Goal: Complete application form

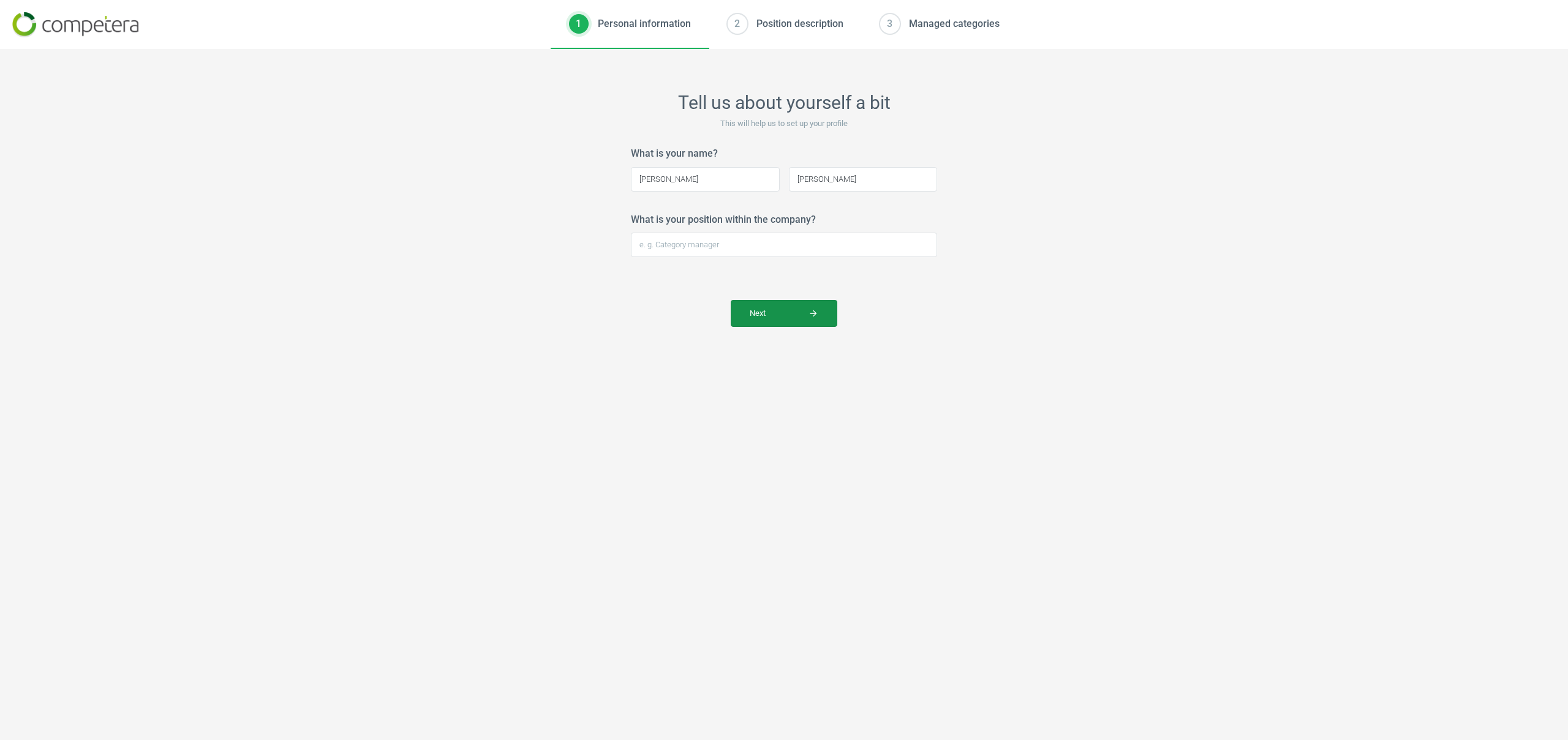
click at [782, 314] on span "Next arrow_forward" at bounding box center [784, 313] width 69 height 11
click at [688, 243] on input "What is your position within the company?" at bounding box center [784, 244] width 306 height 24
type input "Data Product Manager"
click at [769, 316] on span "Next arrow_forward" at bounding box center [784, 313] width 69 height 11
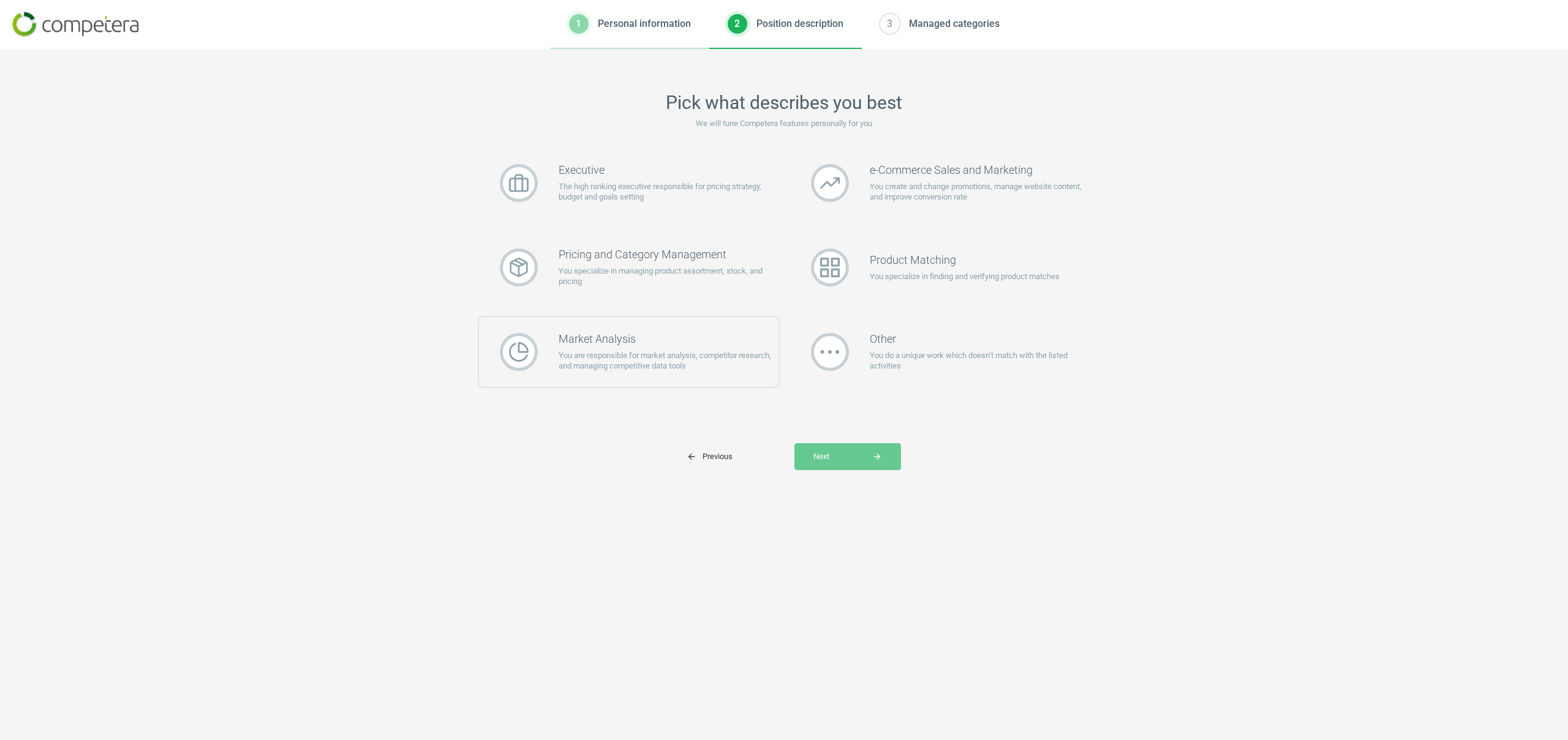
click at [610, 333] on h3 "Market Analysis" at bounding box center [668, 339] width 220 height 13
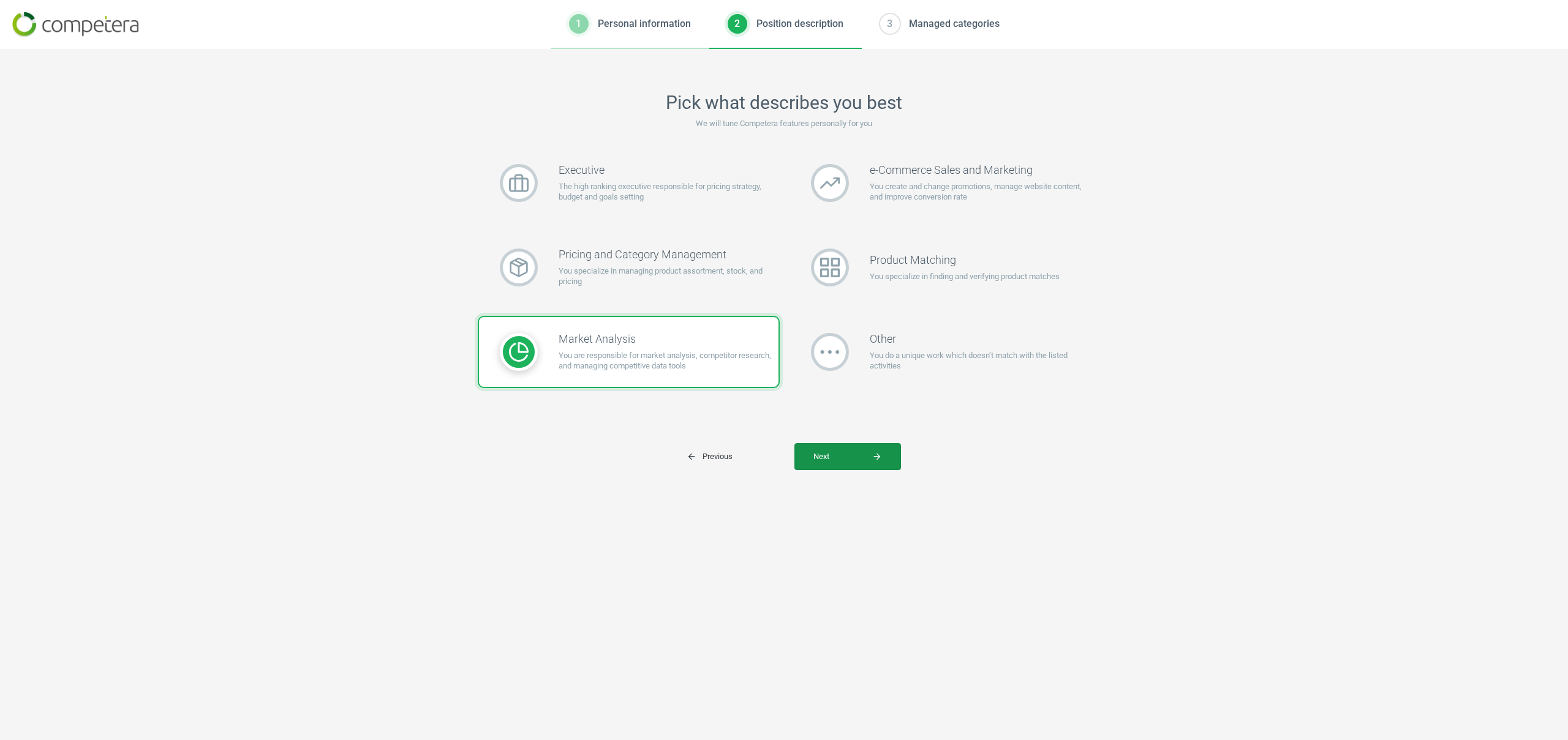
click at [838, 461] on span "Next arrow_forward" at bounding box center [848, 457] width 69 height 11
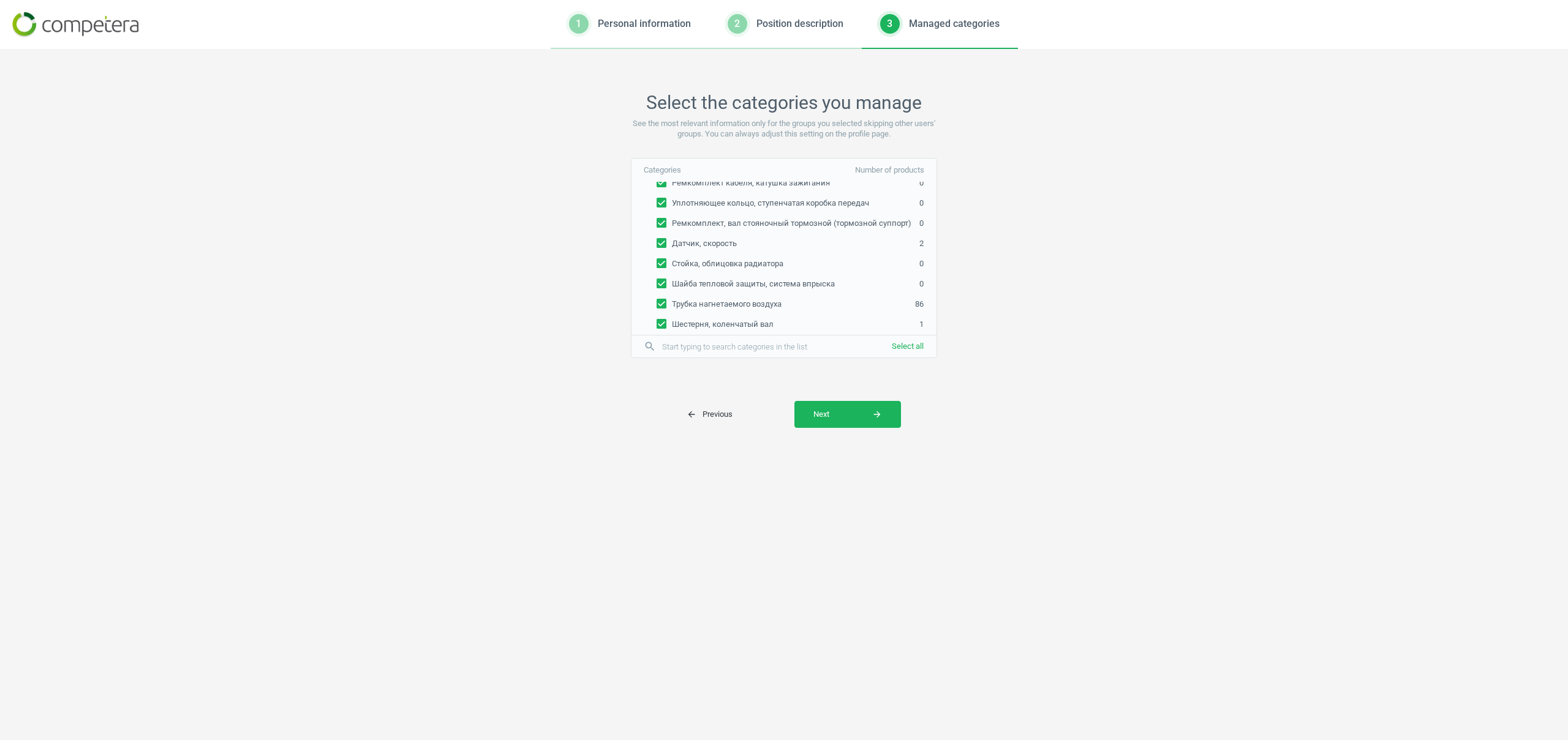
scroll to position [4407, 0]
click at [860, 409] on span "Next arrow_forward" at bounding box center [848, 414] width 69 height 11
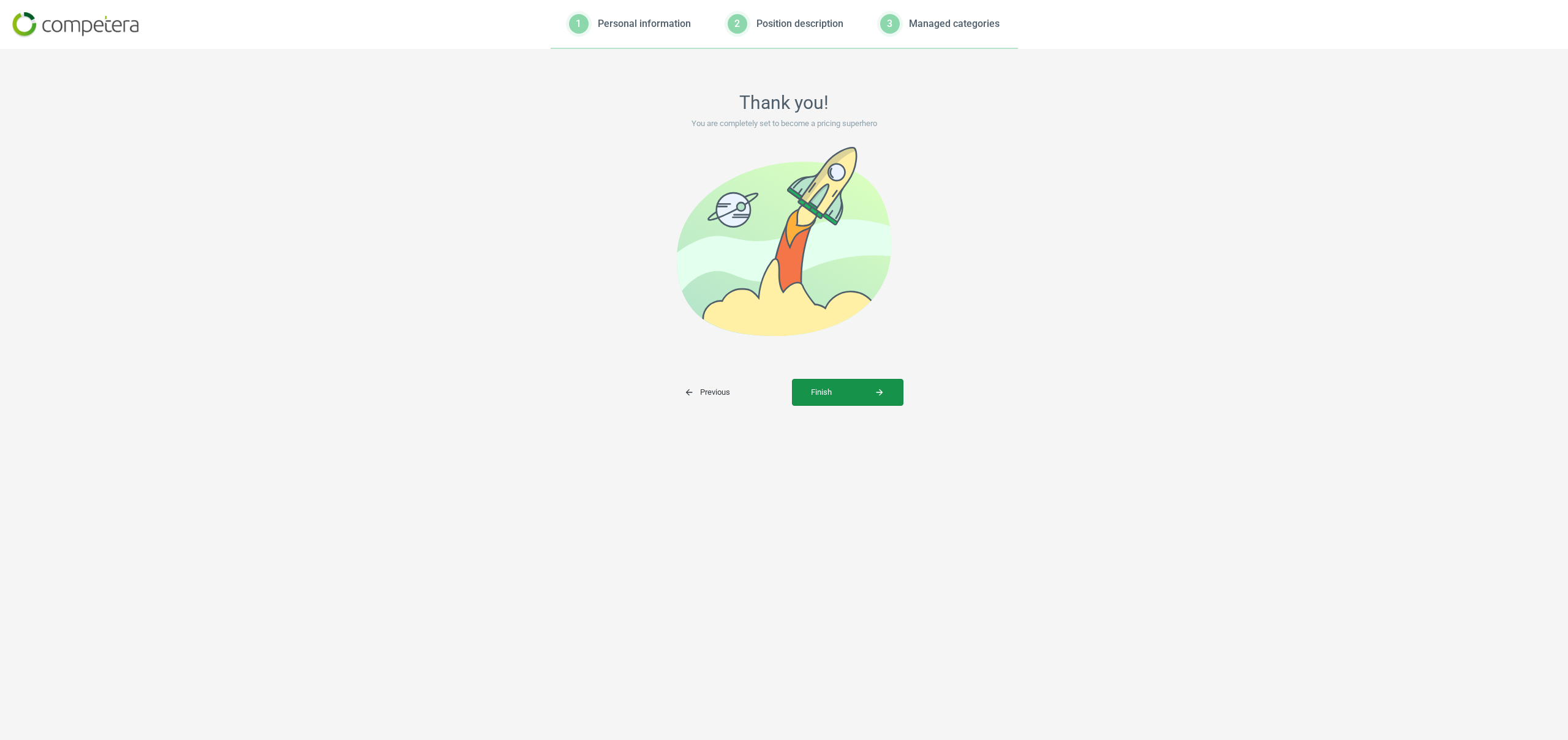
click at [838, 405] on button "Finish arrow_forward" at bounding box center [847, 392] width 111 height 27
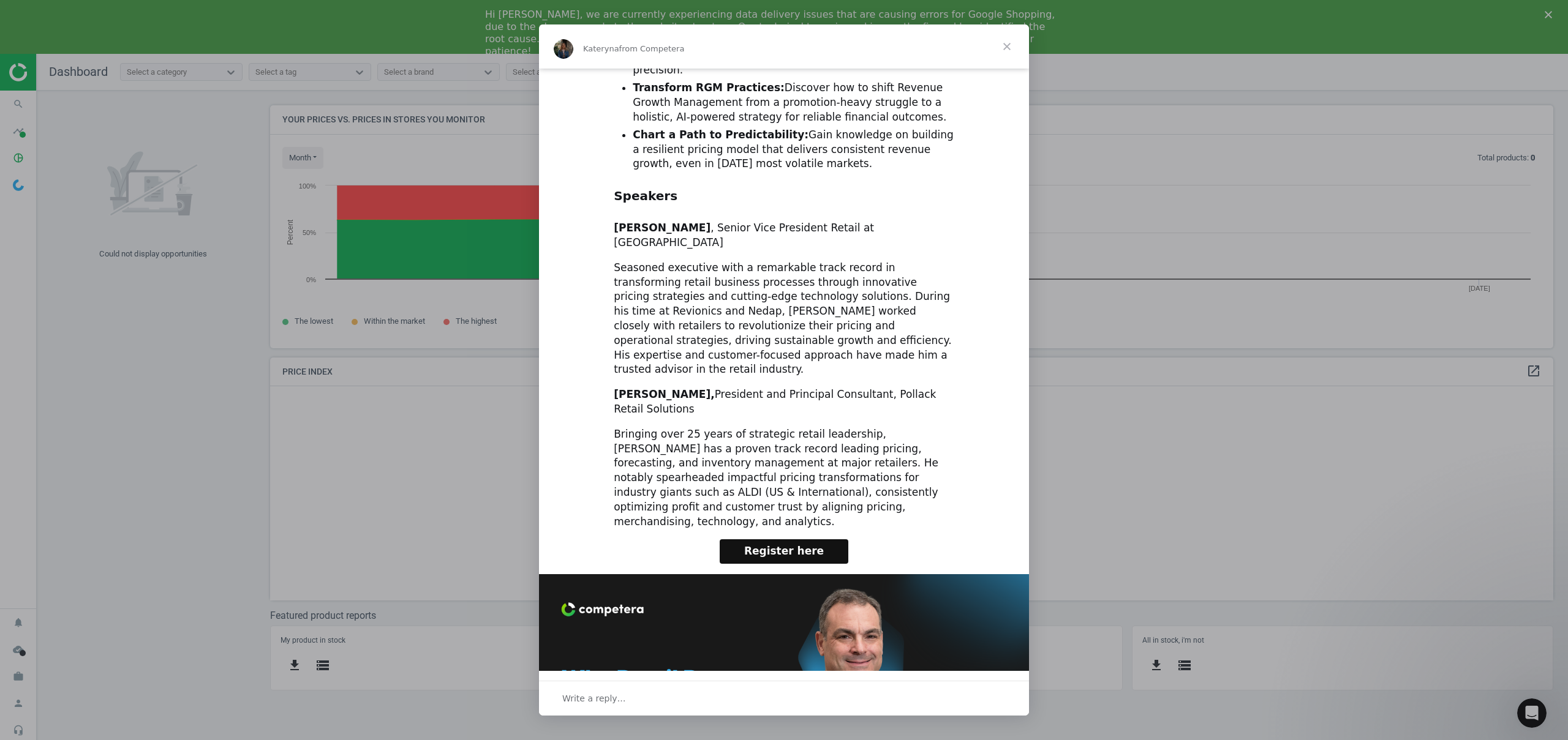
scroll to position [602, 0]
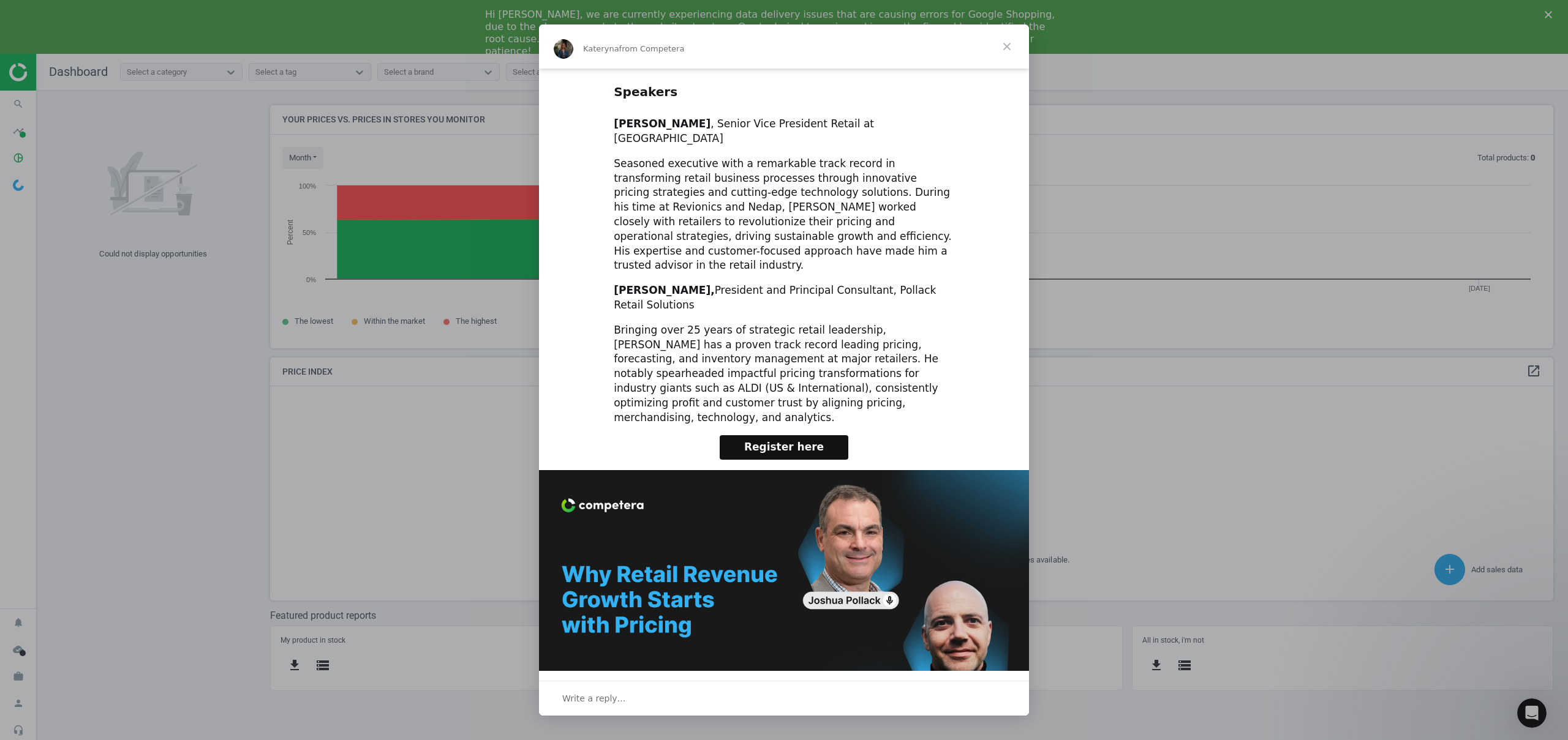
click at [1004, 47] on span "Close" at bounding box center [1006, 46] width 44 height 44
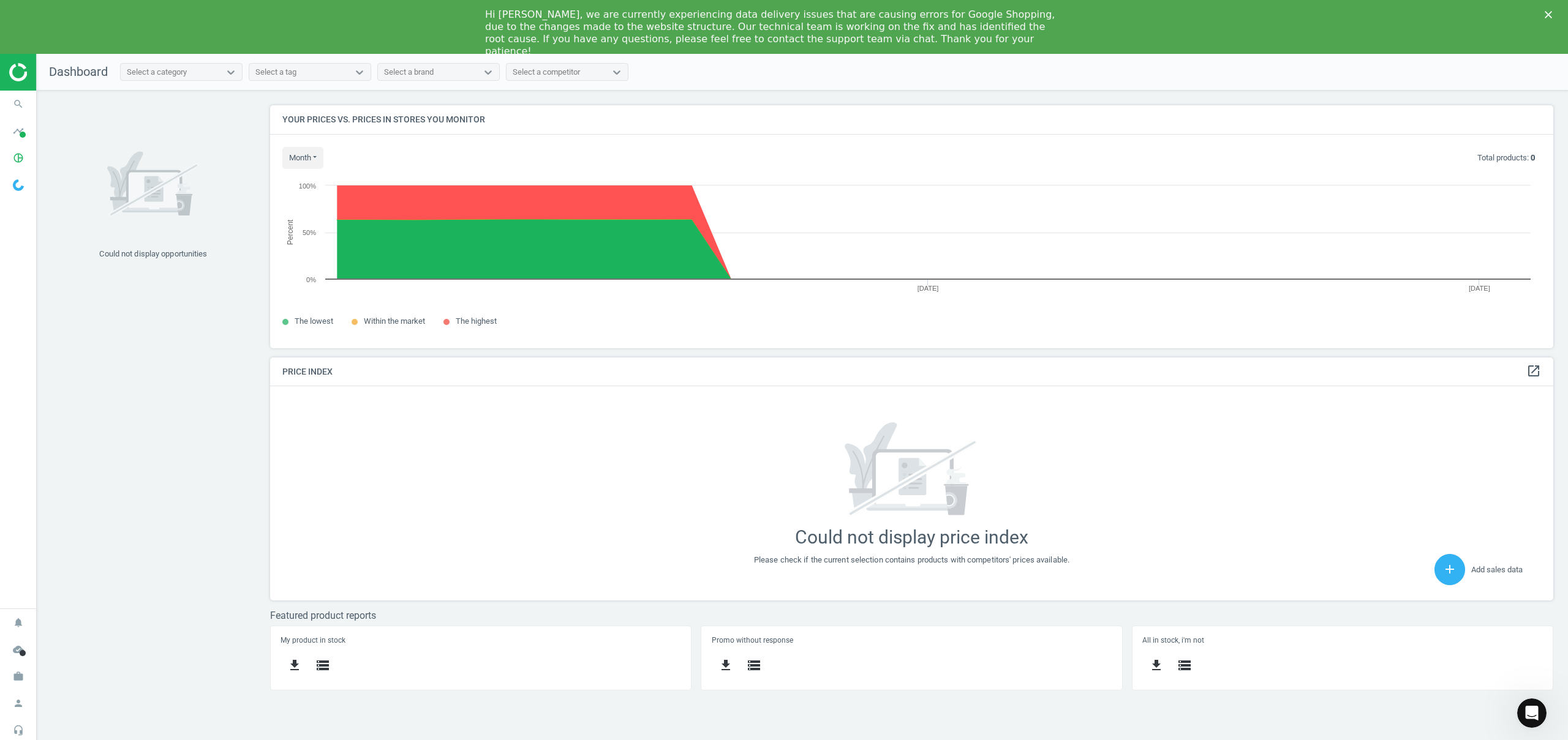
click at [213, 76] on div "Select a category" at bounding box center [170, 72] width 100 height 16
click at [276, 80] on div "Select a tag" at bounding box center [299, 72] width 100 height 16
click at [231, 72] on icon at bounding box center [231, 72] width 7 height 5
click at [200, 181] on div "Головка цилиндра" at bounding box center [181, 182] width 123 height 21
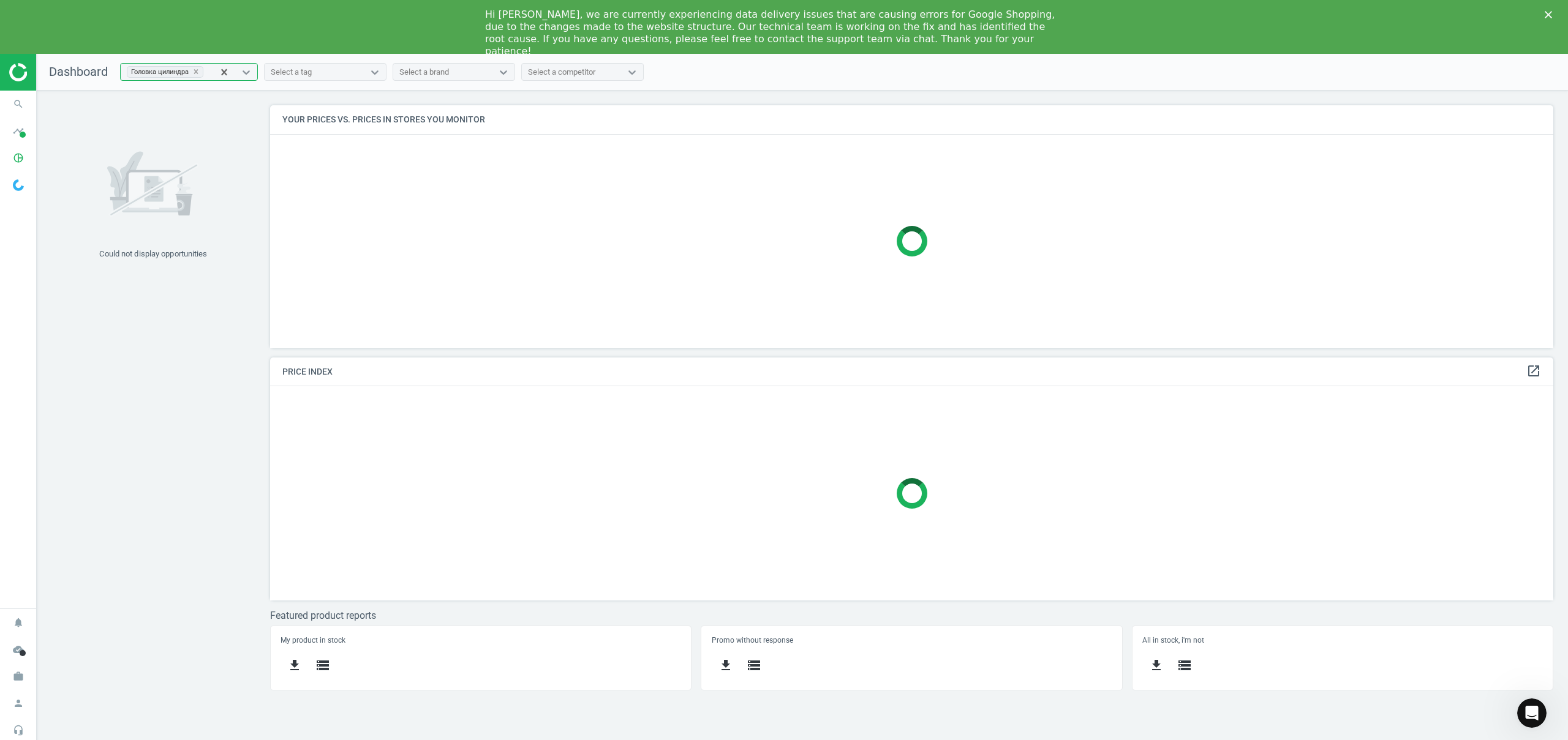
click at [188, 74] on div "Головка цилиндра" at bounding box center [158, 72] width 62 height 11
click at [198, 73] on icon at bounding box center [196, 72] width 5 height 5
click at [575, 69] on div "Select a competitor" at bounding box center [546, 72] width 67 height 11
click at [471, 76] on div "Select a brand" at bounding box center [427, 72] width 100 height 16
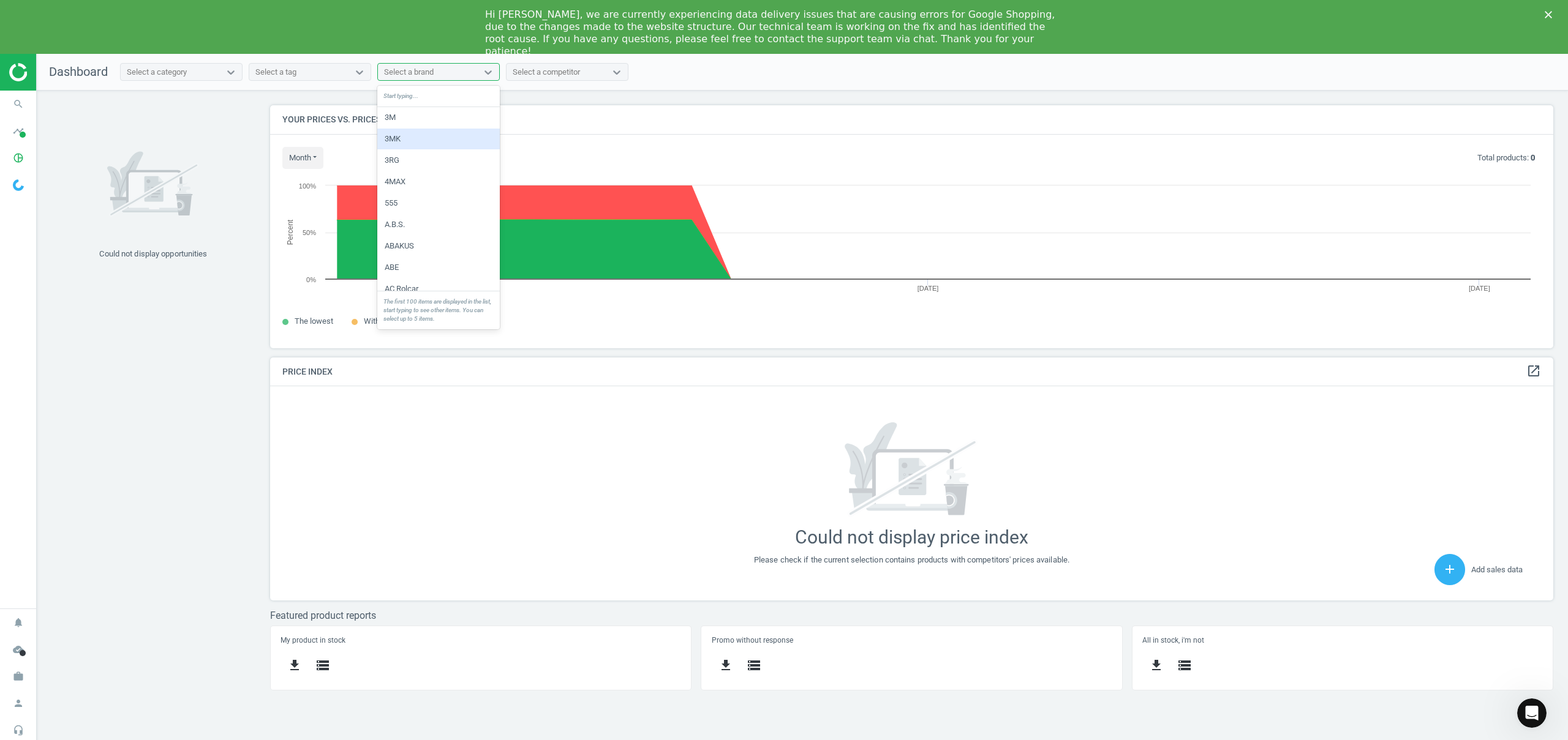
click at [444, 140] on div "3MK" at bounding box center [438, 139] width 123 height 21
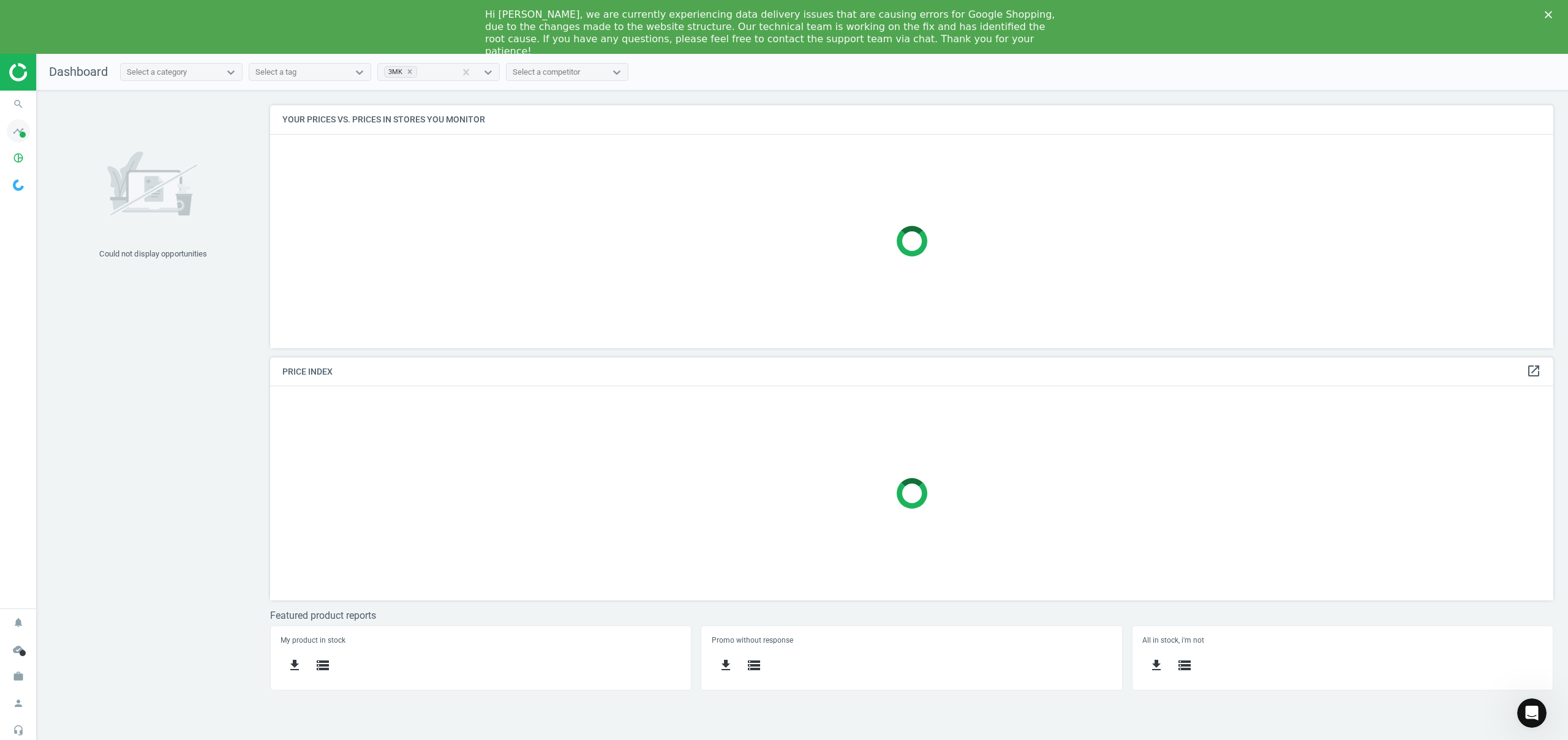
click at [24, 132] on span at bounding box center [22, 134] width 6 height 6
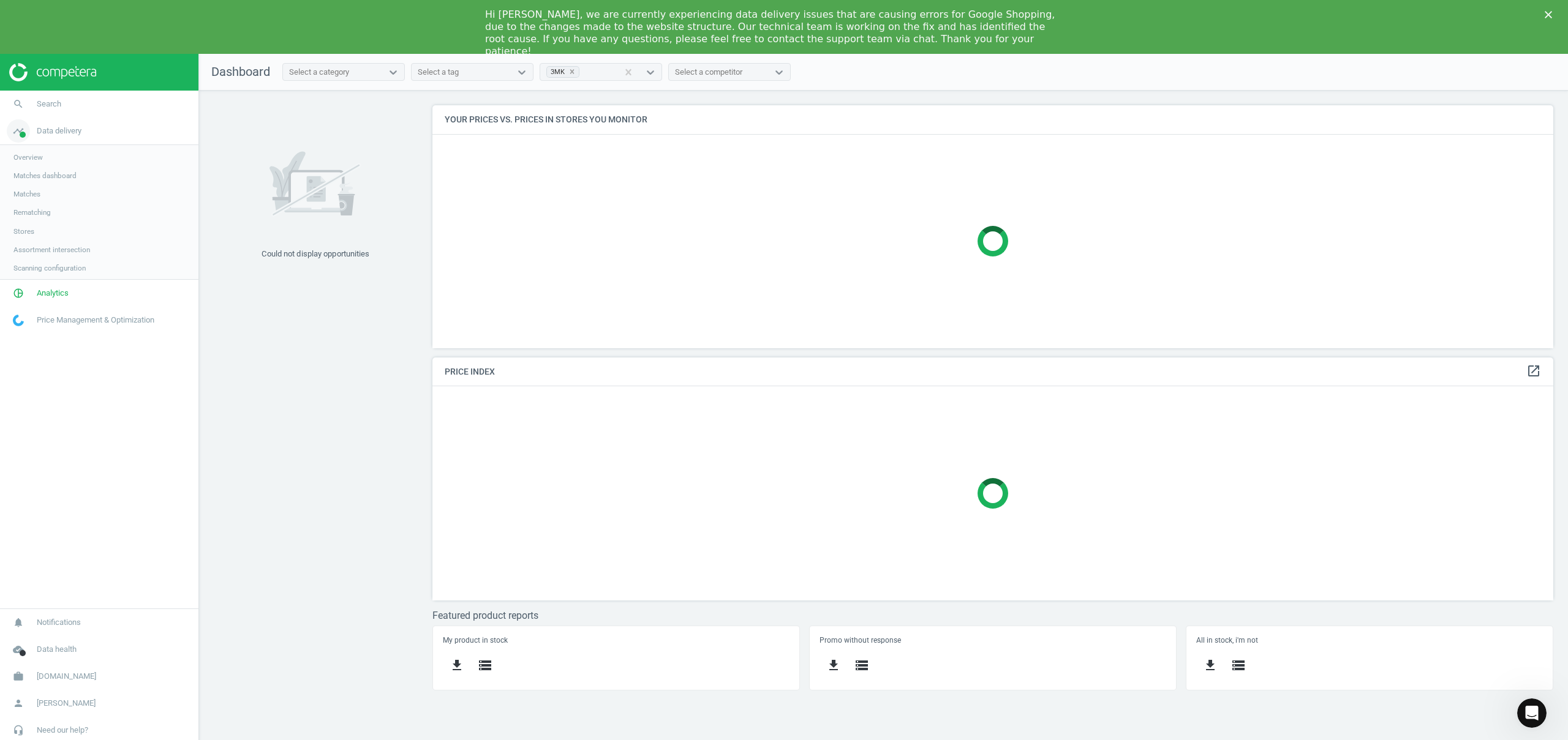
scroll to position [262, 1140]
click at [24, 132] on span at bounding box center [22, 134] width 6 height 6
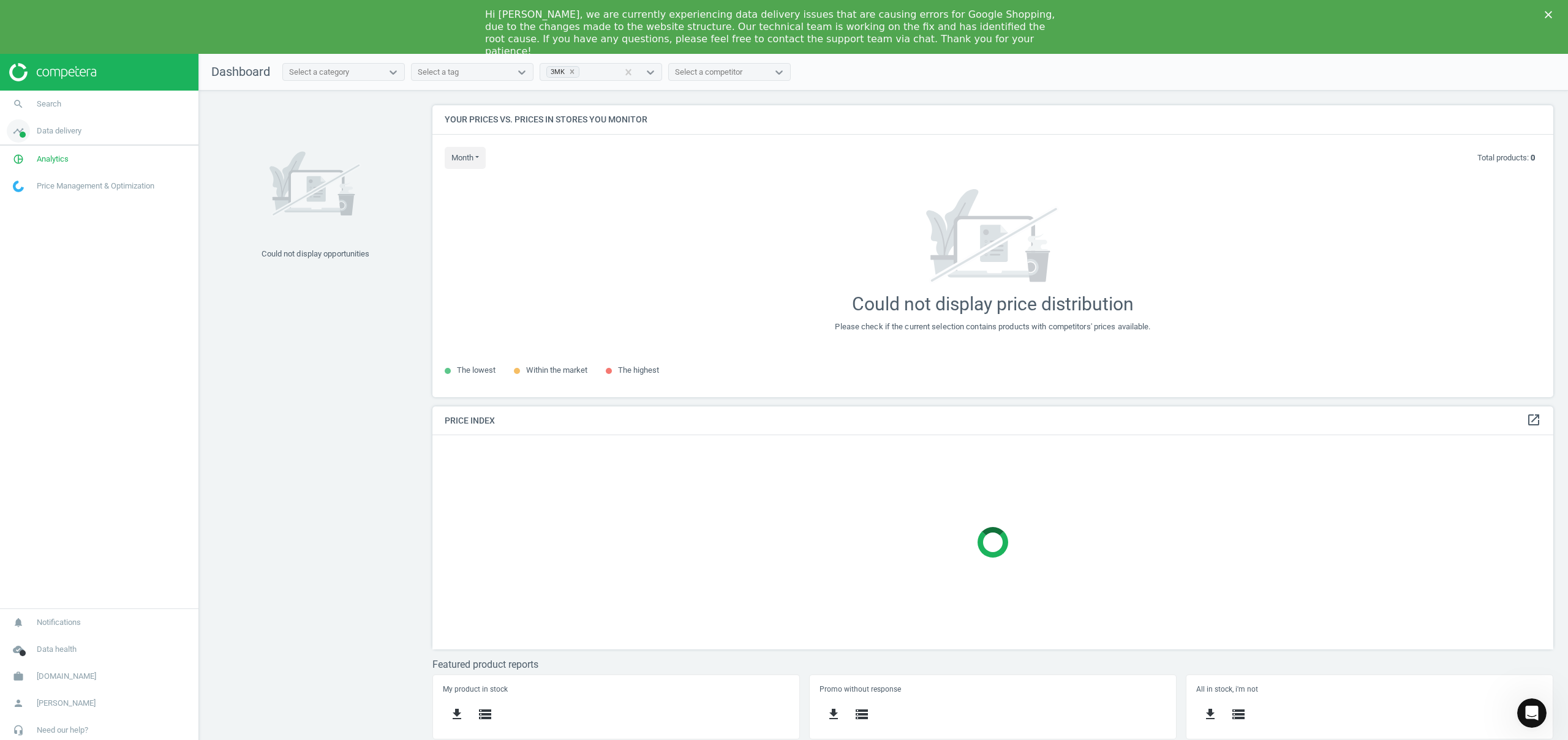
scroll to position [310, 1140]
